Goal: Task Accomplishment & Management: Complete application form

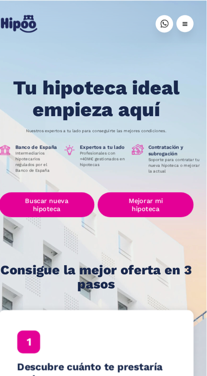
click at [66, 187] on link "Buscar nueva hipoteca" at bounding box center [56, 191] width 89 height 23
